Goal: Check status: Check status

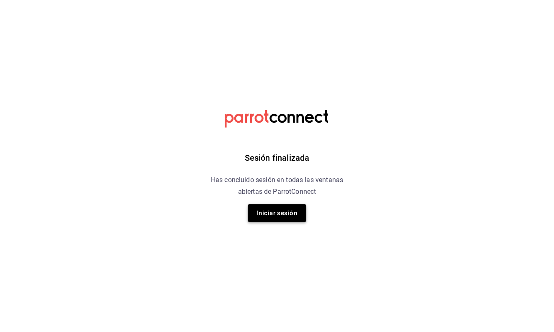
click at [282, 218] on button "Iniciar sesión" at bounding box center [277, 213] width 59 height 18
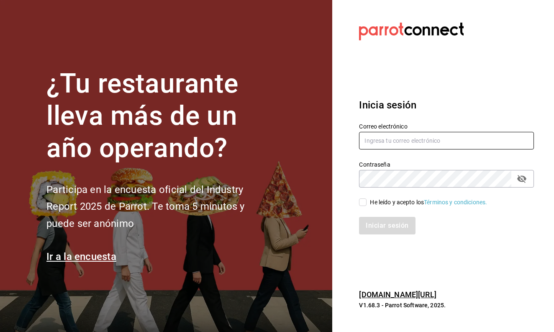
type input "nathalibaez21@gmail.com"
click at [389, 201] on div "He leído y acepto los Términos y condiciones." at bounding box center [428, 202] width 117 height 9
click at [367, 201] on input "He leído y acepto los Términos y condiciones." at bounding box center [363, 202] width 8 height 8
checkbox input "true"
click at [381, 223] on button "Iniciar sesión" at bounding box center [387, 226] width 57 height 18
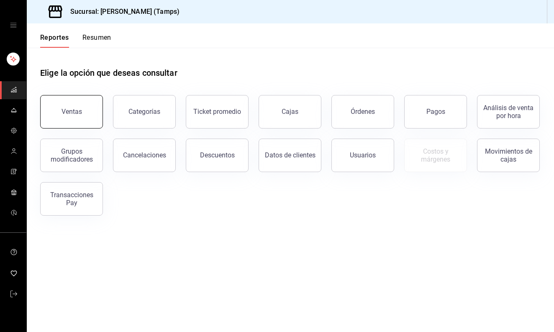
click at [77, 117] on button "Ventas" at bounding box center [71, 111] width 63 height 33
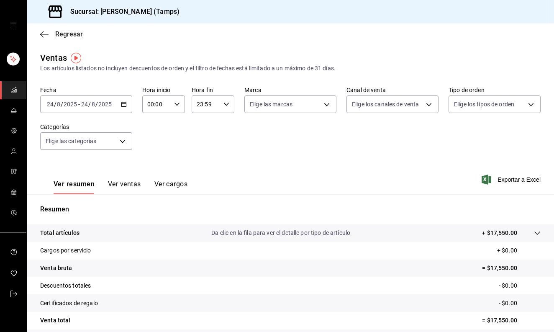
click at [72, 36] on span "Regresar" at bounding box center [69, 34] width 28 height 8
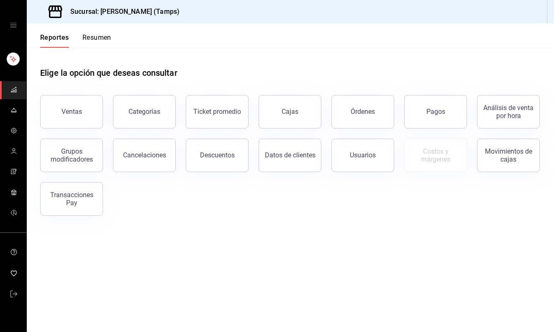
click at [74, 136] on div "Grupos modificadores" at bounding box center [66, 150] width 73 height 44
click at [80, 113] on div "Ventas" at bounding box center [72, 112] width 21 height 8
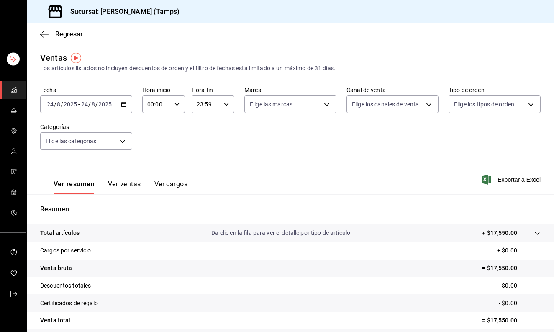
click at [126, 105] on icon "button" at bounding box center [124, 104] width 6 height 6
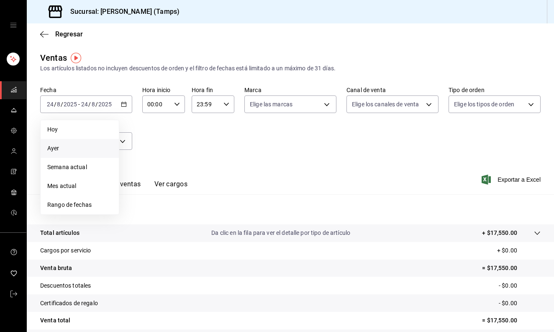
click at [100, 153] on li "Ayer" at bounding box center [80, 148] width 78 height 19
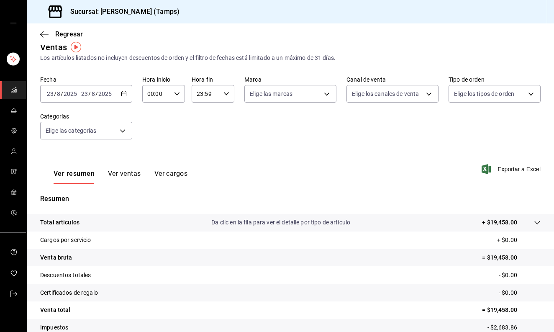
scroll to position [11, 0]
click at [119, 95] on div "2025-08-23 23 / 8 / 2025 - 2025-08-23 23 / 8 / 2025" at bounding box center [86, 94] width 92 height 18
click at [56, 34] on span "Regresar" at bounding box center [69, 34] width 28 height 8
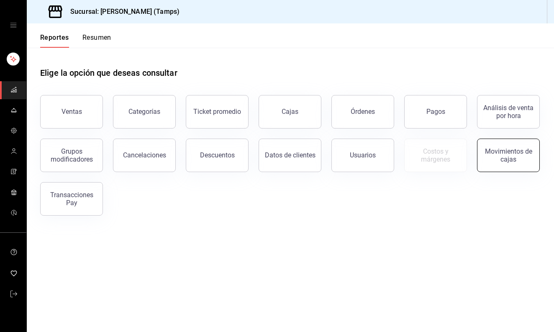
click at [502, 157] on div "Movimientos de cajas" at bounding box center [508, 155] width 52 height 16
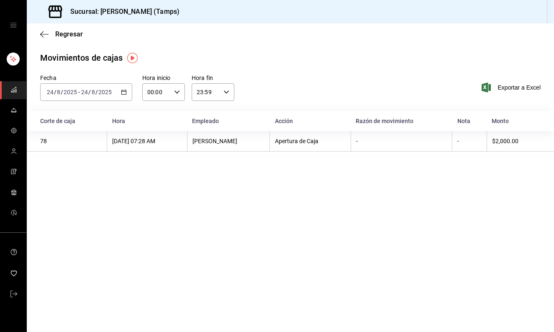
click at [127, 90] on div "2025-08-24 24 / 8 / 2025 - 2025-08-24 24 / 8 / 2025" at bounding box center [86, 92] width 92 height 18
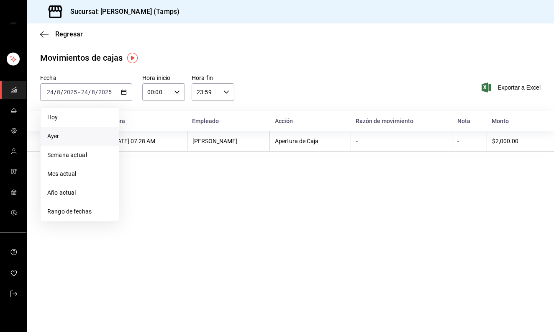
click at [69, 139] on span "Ayer" at bounding box center [79, 136] width 65 height 9
